Goal: Transaction & Acquisition: Purchase product/service

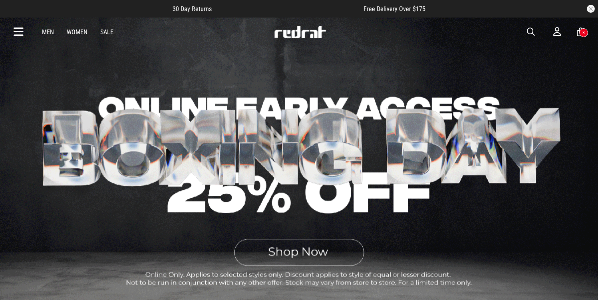
click at [48, 31] on link "Men" at bounding box center [48, 32] width 12 height 8
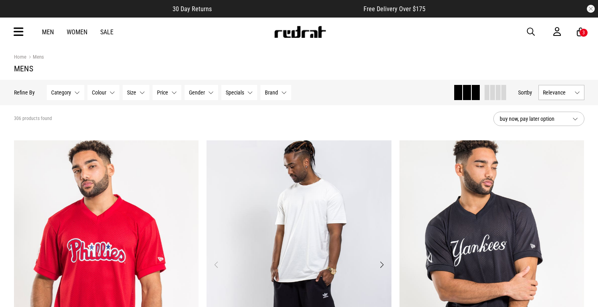
click at [370, 208] on img "1 / 4" at bounding box center [298, 270] width 185 height 259
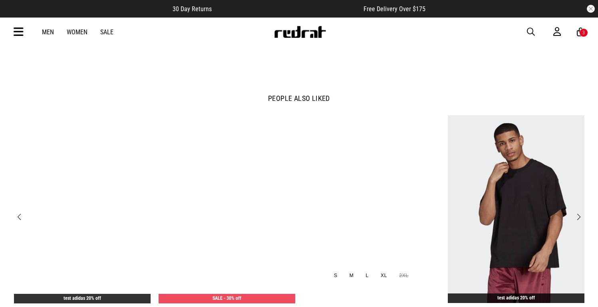
scroll to position [924, 0]
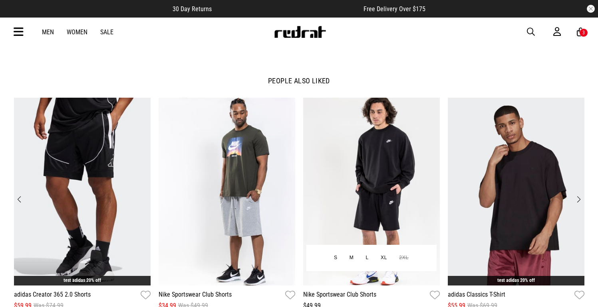
click at [364, 204] on img "3 / 12" at bounding box center [371, 192] width 137 height 188
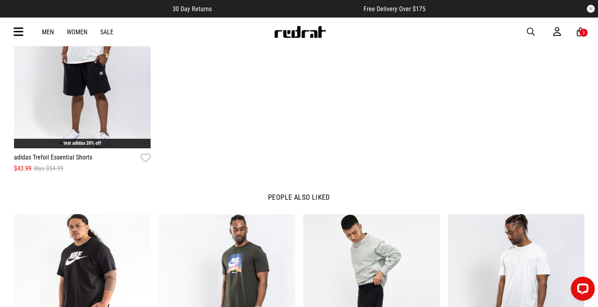
scroll to position [1062, 0]
click at [341, 236] on img "3 / 12" at bounding box center [371, 308] width 137 height 188
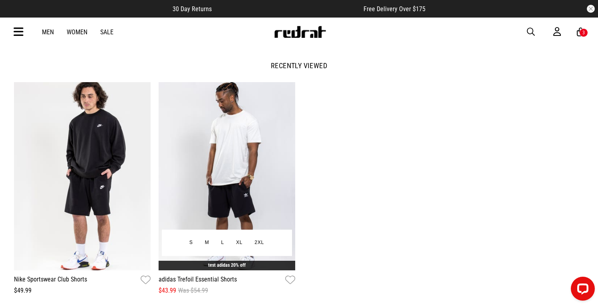
click at [231, 203] on img "2 / 4" at bounding box center [226, 176] width 137 height 188
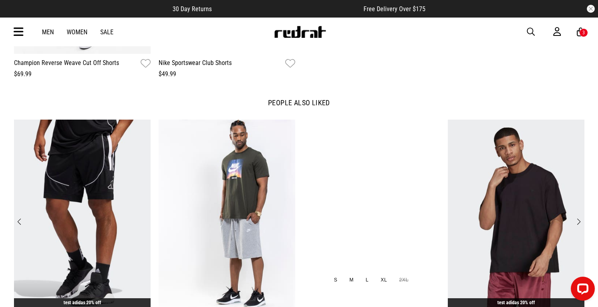
scroll to position [1169, 0]
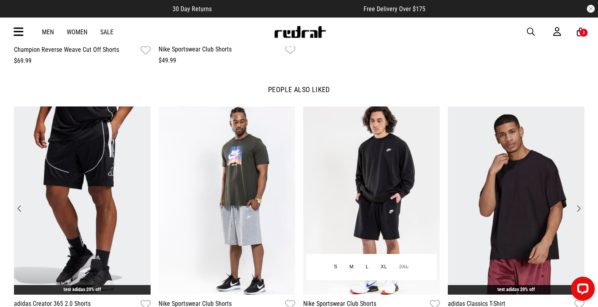
click at [319, 194] on img "3 / 12" at bounding box center [371, 201] width 137 height 188
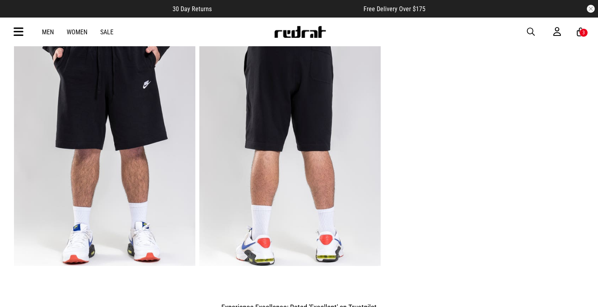
scroll to position [568, 0]
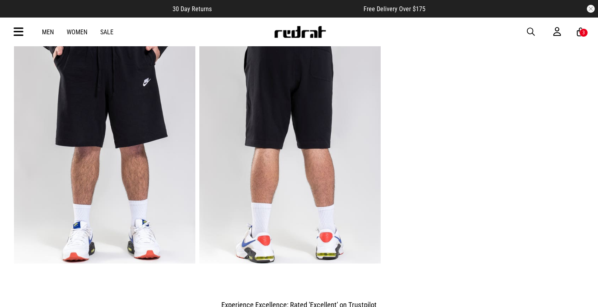
click at [319, 194] on img "6 / 6" at bounding box center [289, 139] width 181 height 250
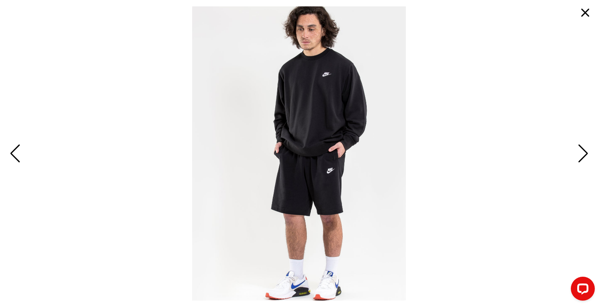
scroll to position [572, 0]
click at [588, 14] on button "button" at bounding box center [584, 12] width 19 height 19
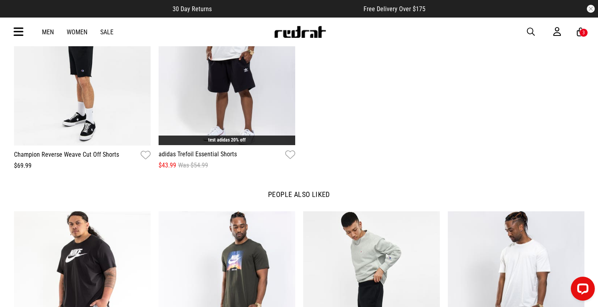
scroll to position [1059, 0]
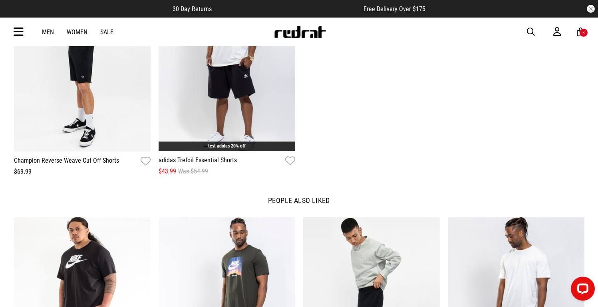
click at [82, 229] on img "1 / 12" at bounding box center [82, 312] width 137 height 188
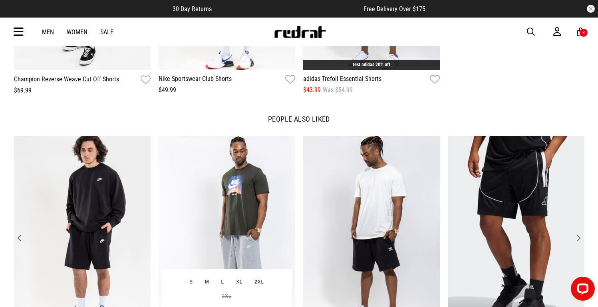
scroll to position [1135, 0]
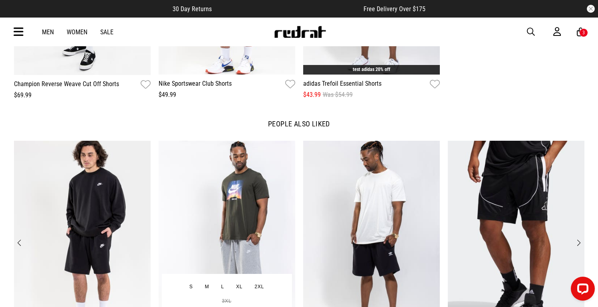
click at [253, 170] on img "2 / 12" at bounding box center [226, 235] width 137 height 188
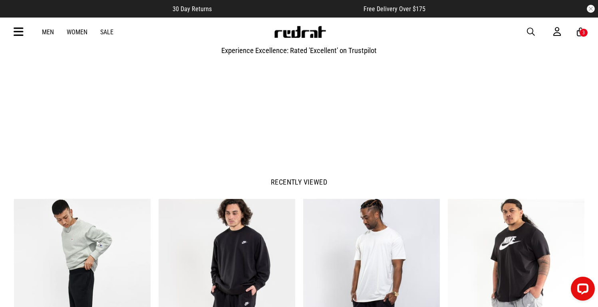
scroll to position [841, 0]
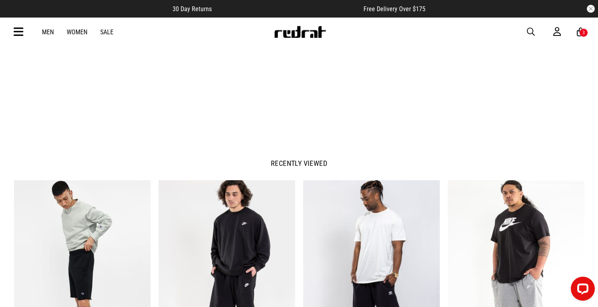
click at [330, 204] on img "3 / 4" at bounding box center [371, 274] width 137 height 188
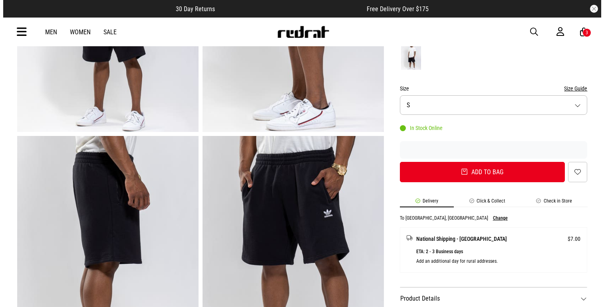
scroll to position [197, 0]
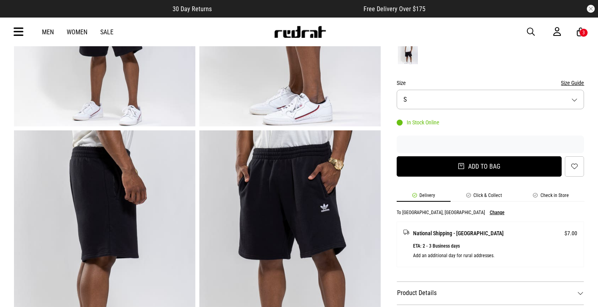
click at [453, 169] on button "Add to bag" at bounding box center [478, 166] width 165 height 20
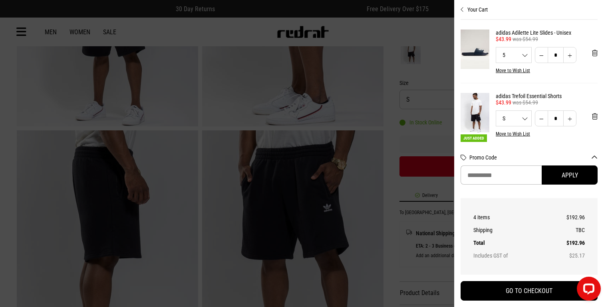
scroll to position [0, 0]
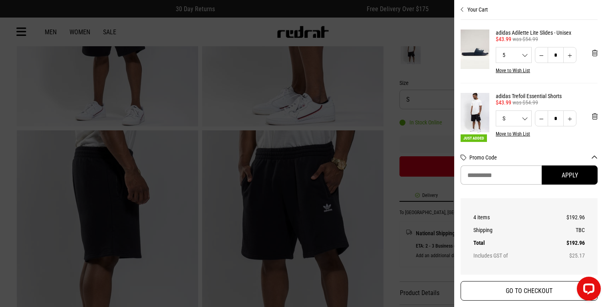
click at [510, 287] on button "GO TO CHECKOUT" at bounding box center [528, 291] width 137 height 20
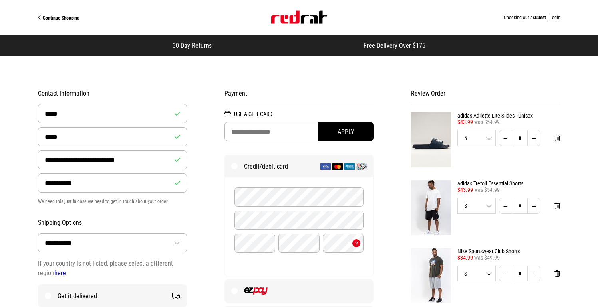
select select "**********"
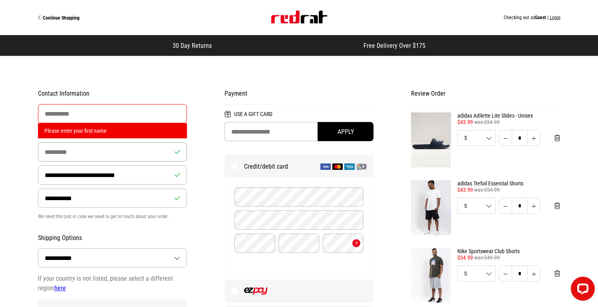
drag, startPoint x: 80, startPoint y: 137, endPoint x: 0, endPoint y: 131, distance: 80.1
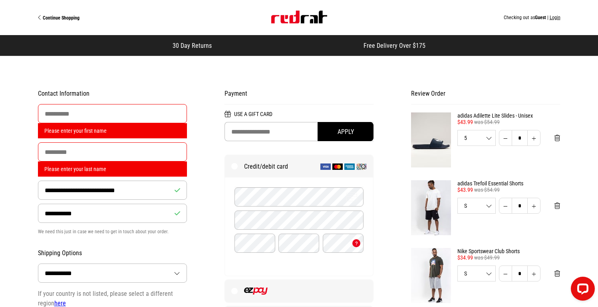
drag, startPoint x: 130, startPoint y: 176, endPoint x: 113, endPoint y: 176, distance: 16.4
click at [113, 176] on div "Please enter your last name" at bounding box center [112, 169] width 149 height 15
